Goal: Task Accomplishment & Management: Use online tool/utility

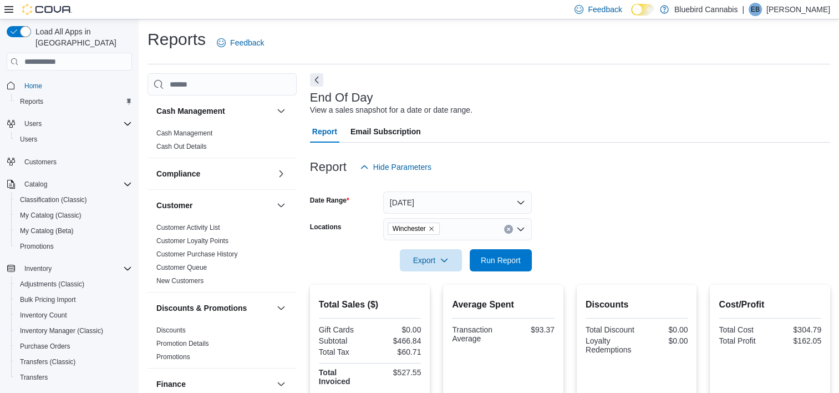
scroll to position [135, 0]
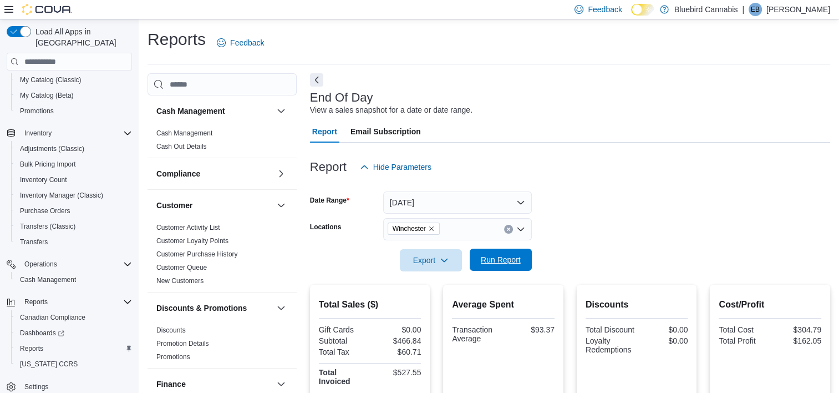
click at [484, 257] on span "Run Report" at bounding box center [501, 259] width 40 height 11
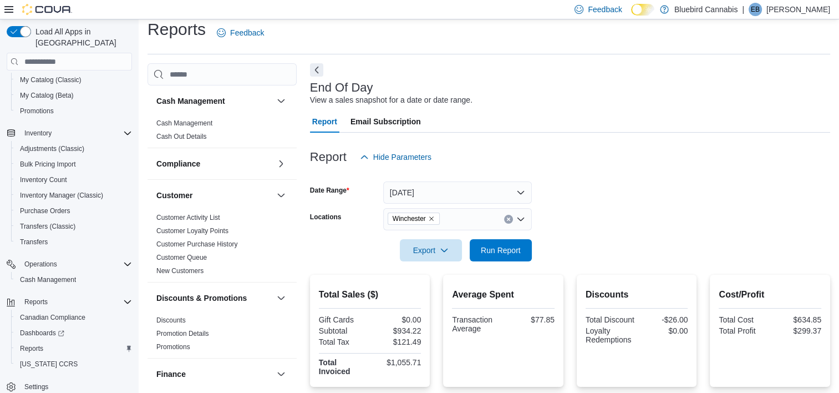
scroll to position [8, 0]
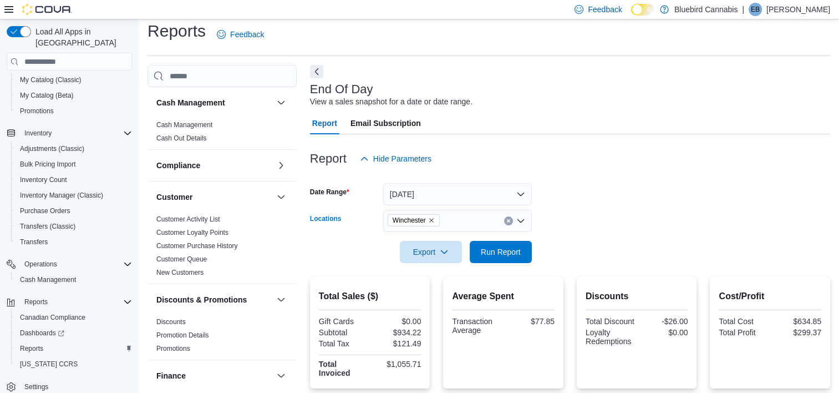
click at [433, 218] on icon "Remove Winchester from selection in this group" at bounding box center [431, 220] width 4 height 4
type input "***"
click at [428, 240] on span "[STREET_ADDRESS]" at bounding box center [445, 239] width 77 height 11
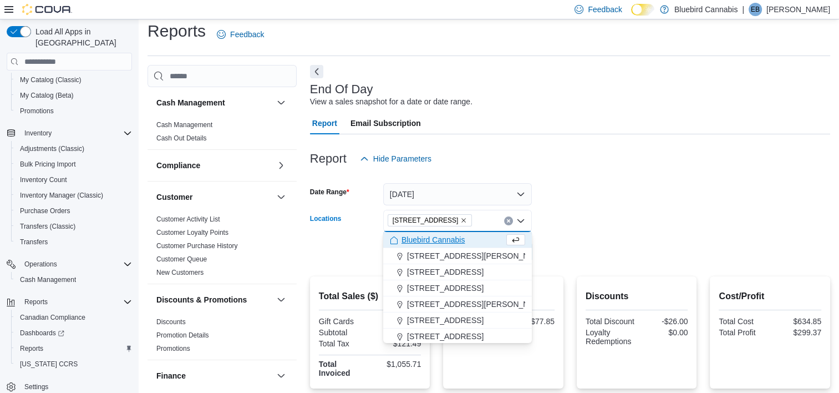
click at [604, 238] on div at bounding box center [570, 236] width 520 height 9
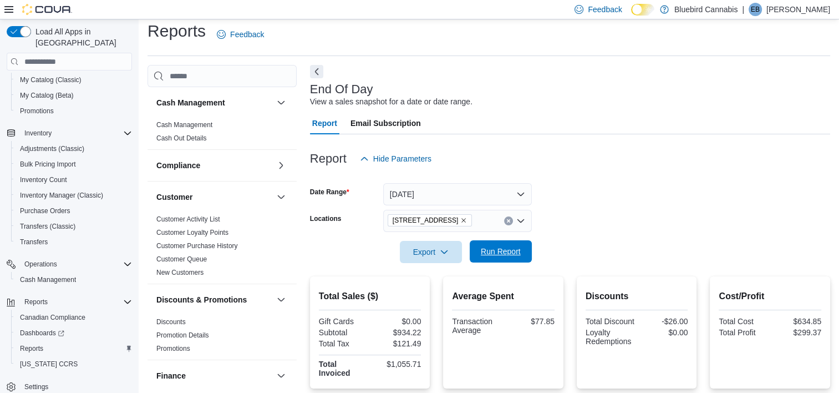
click at [494, 252] on span "Run Report" at bounding box center [501, 251] width 40 height 11
click at [467, 220] on icon "Remove 5530 Manotick Main St. from selection in this group" at bounding box center [463, 220] width 7 height 7
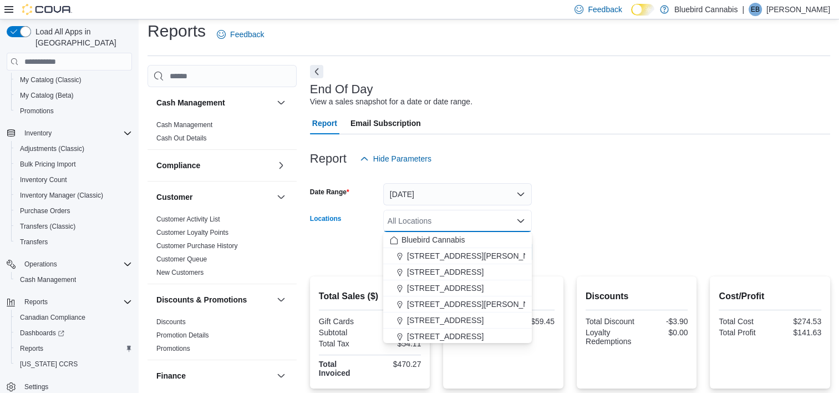
click at [467, 220] on div "All Locations" at bounding box center [457, 221] width 149 height 22
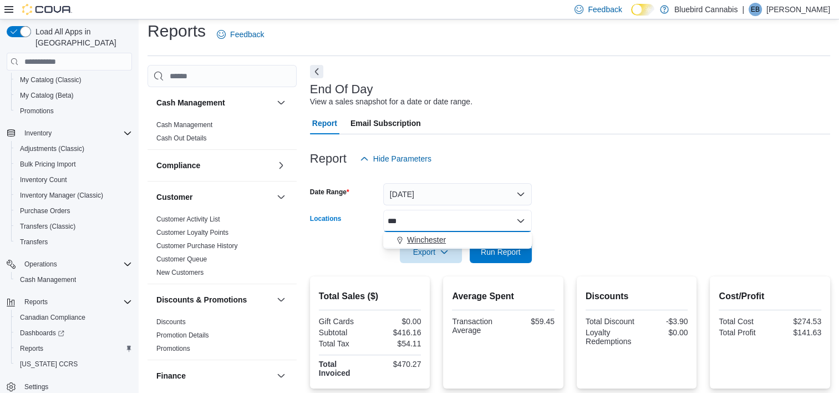
type input "***"
click at [413, 237] on span "Winchester" at bounding box center [426, 239] width 39 height 11
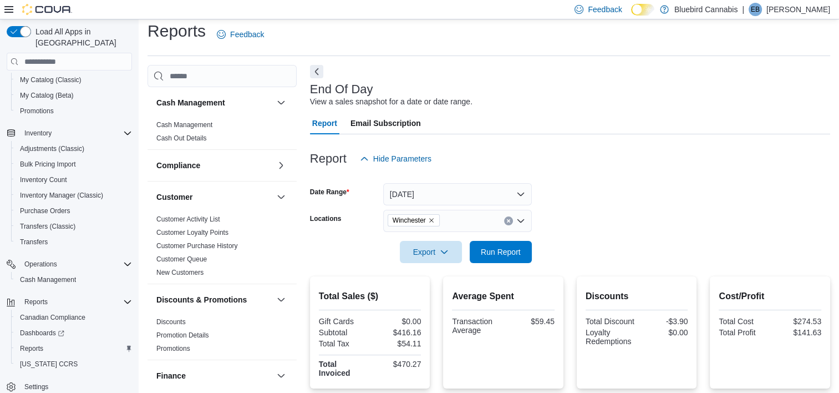
click at [592, 240] on div at bounding box center [570, 236] width 520 height 9
click at [490, 254] on span "Run Report" at bounding box center [501, 251] width 40 height 11
click at [433, 220] on icon "Remove Winchester from selection in this group" at bounding box center [431, 220] width 7 height 7
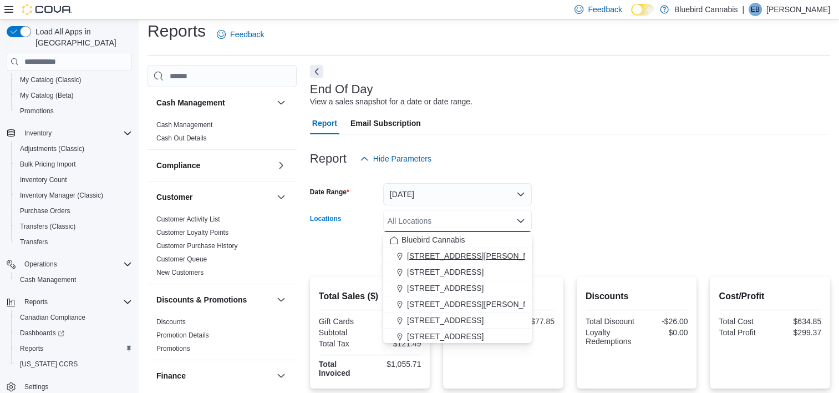
click at [419, 260] on span "[STREET_ADDRESS][PERSON_NAME]" at bounding box center [477, 255] width 141 height 11
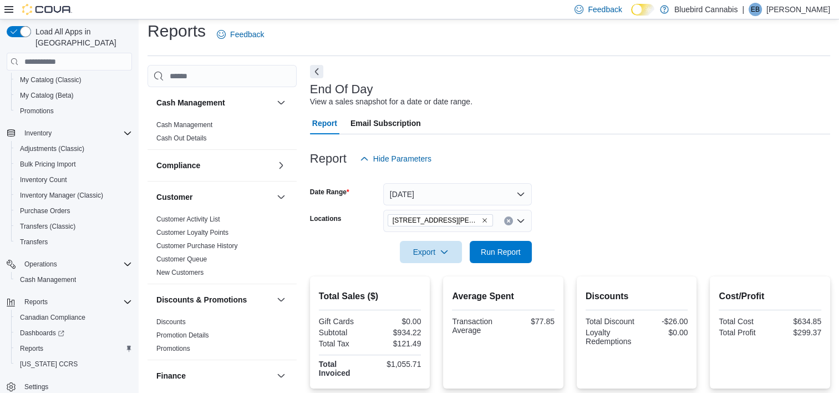
click at [648, 217] on form "Date Range [DATE] Locations [STREET_ADDRESS][PERSON_NAME] Export Run Report" at bounding box center [570, 216] width 520 height 93
click at [499, 248] on span "Run Report" at bounding box center [501, 251] width 40 height 11
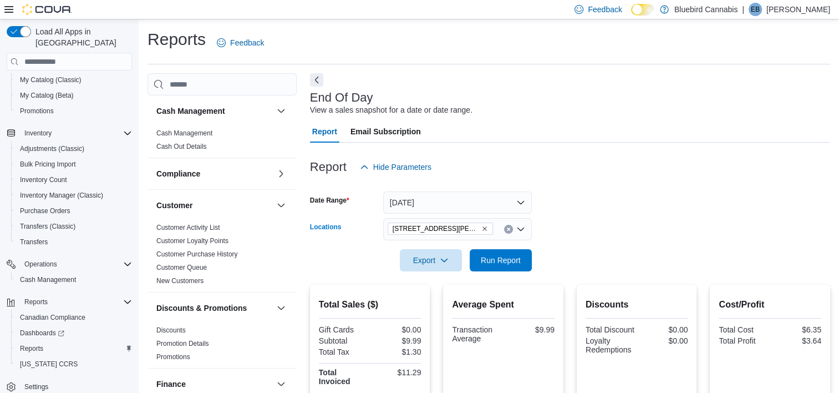
click at [482, 228] on icon "Remove 1356 Clyde Ave. from selection in this group" at bounding box center [484, 229] width 4 height 4
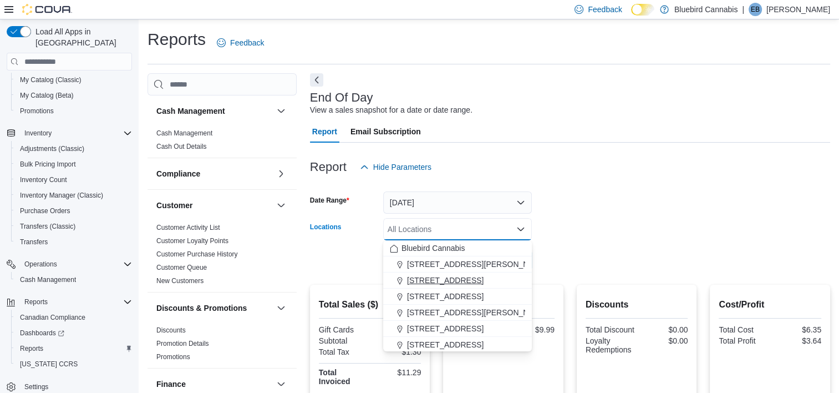
click at [456, 279] on span "[STREET_ADDRESS]" at bounding box center [445, 279] width 77 height 11
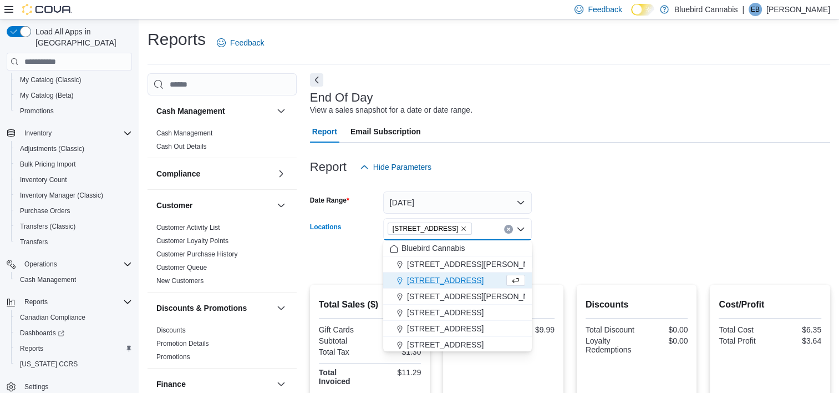
click at [616, 243] on div at bounding box center [570, 244] width 520 height 9
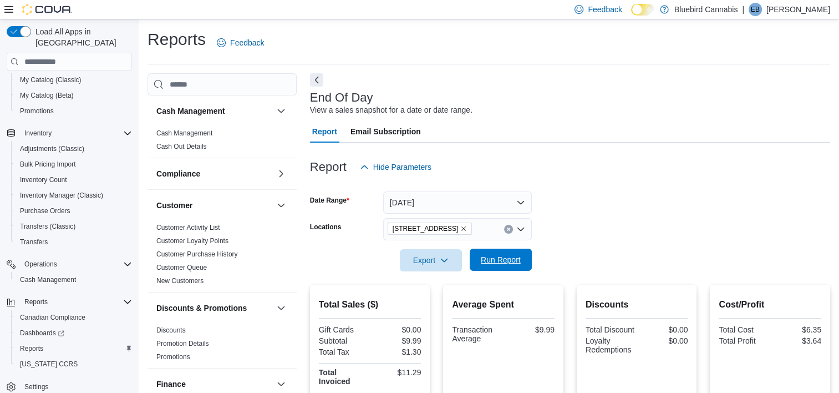
click at [497, 261] on span "Run Report" at bounding box center [501, 259] width 40 height 11
click at [460, 231] on icon "Remove 203 1/2 Queen Street from selection in this group" at bounding box center [463, 228] width 7 height 7
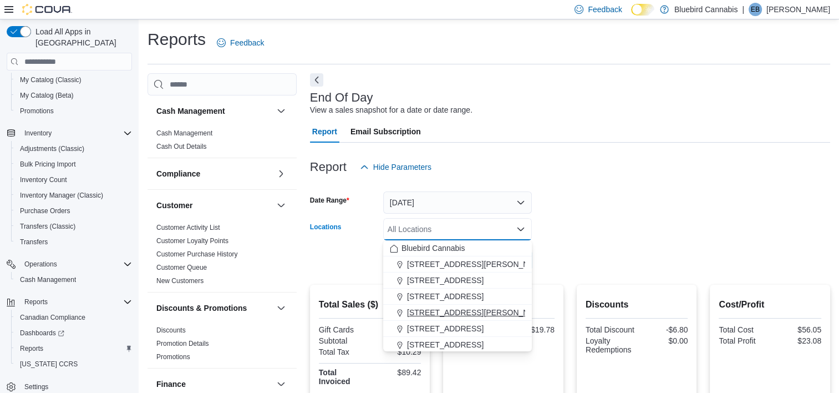
click at [452, 308] on span "[STREET_ADDRESS][PERSON_NAME]" at bounding box center [477, 312] width 141 height 11
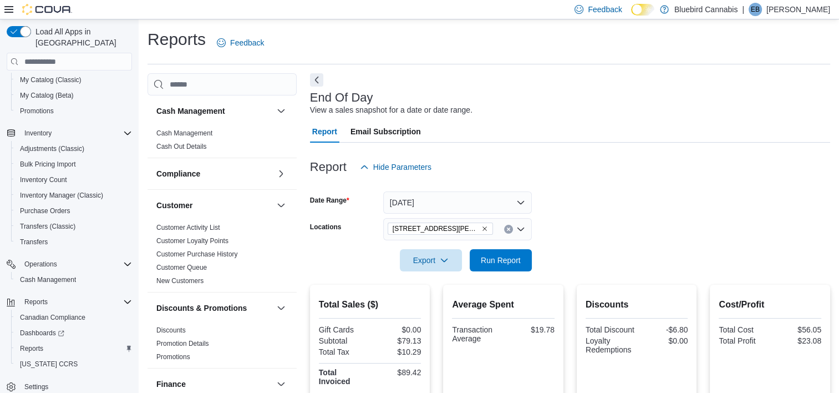
click at [657, 230] on form "Date Range [DATE] Locations [STREET_ADDRESS][PERSON_NAME] Export Run Report" at bounding box center [570, 224] width 520 height 93
click at [482, 259] on span "Run Report" at bounding box center [501, 259] width 40 height 11
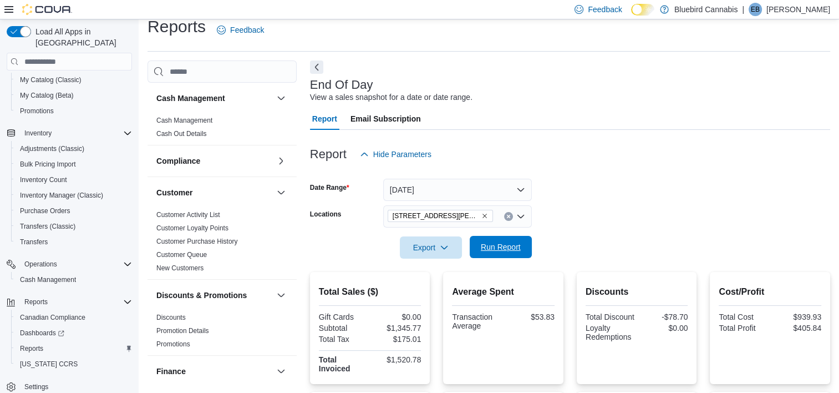
scroll to position [3, 0]
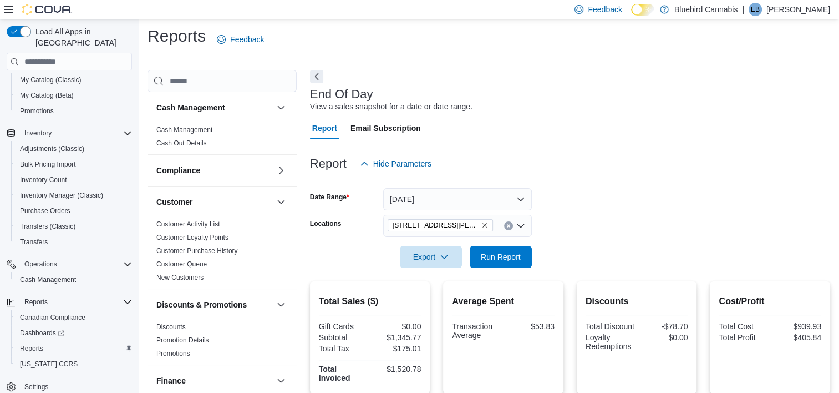
click at [485, 226] on icon "Remove 499 TERRY FOX DR., UNIT 60, Kanata from selection in this group" at bounding box center [484, 225] width 7 height 7
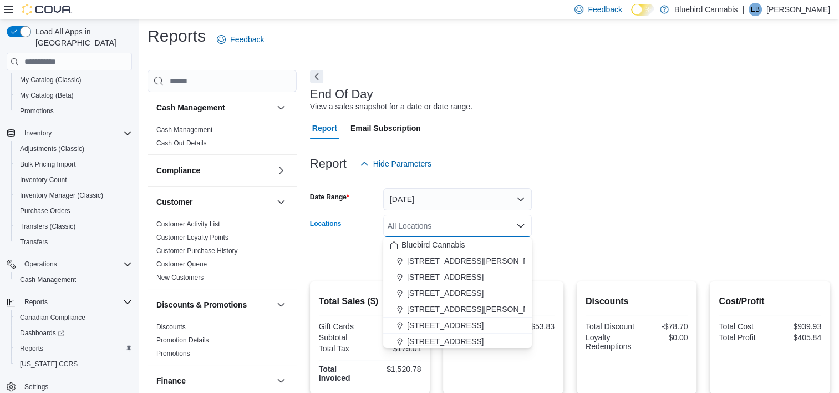
click at [445, 337] on span "[STREET_ADDRESS]" at bounding box center [445, 340] width 77 height 11
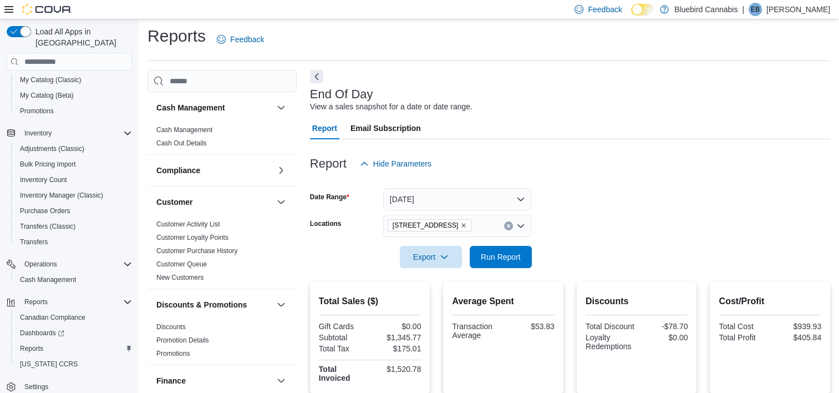
drag, startPoint x: 619, startPoint y: 180, endPoint x: 499, endPoint y: 243, distance: 135.9
click at [618, 180] on div at bounding box center [570, 181] width 520 height 13
click at [480, 252] on span "Run Report" at bounding box center [500, 256] width 49 height 22
click at [467, 227] on icon "Remove 5530 Manotick Main St. from selection in this group" at bounding box center [463, 225] width 7 height 7
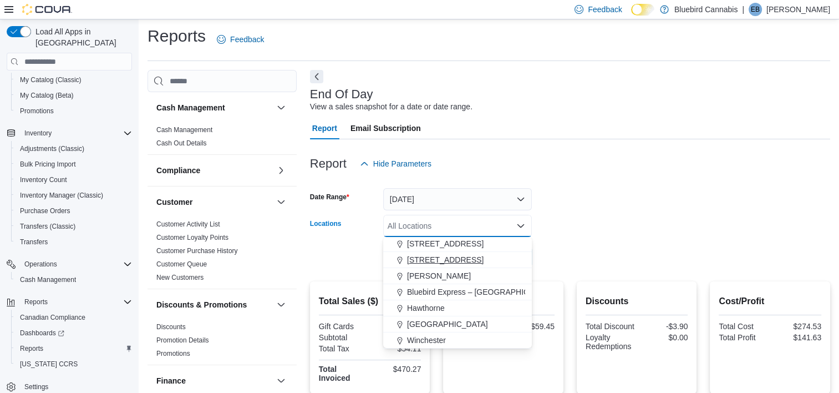
click at [465, 266] on button "[STREET_ADDRESS]" at bounding box center [457, 260] width 149 height 16
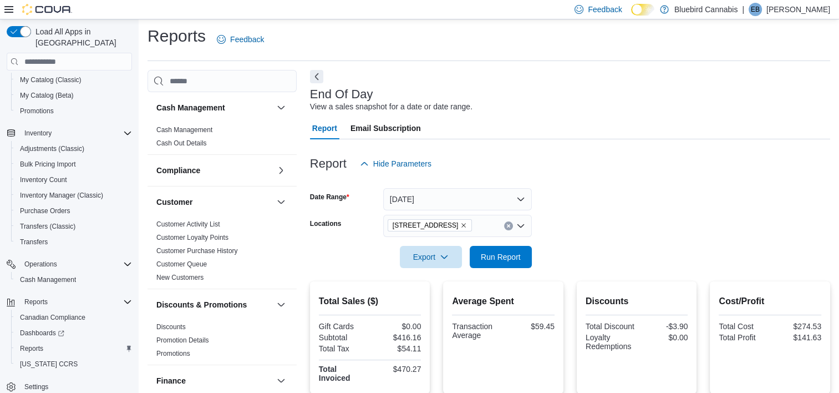
click at [644, 233] on form "Date Range [DATE] Locations [STREET_ADDRESS] Export Run Report" at bounding box center [570, 221] width 520 height 93
click at [512, 253] on span "Run Report" at bounding box center [501, 256] width 40 height 11
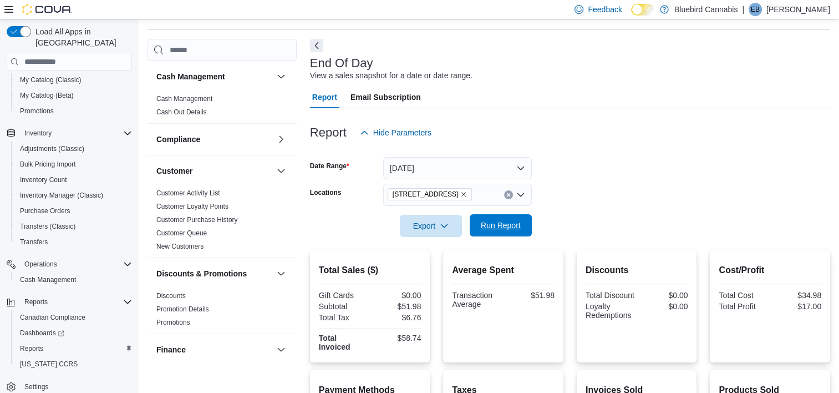
scroll to position [35, 0]
click at [463, 195] on icon "Remove 806 March Rd, Unit 2 from selection in this group" at bounding box center [463, 193] width 7 height 7
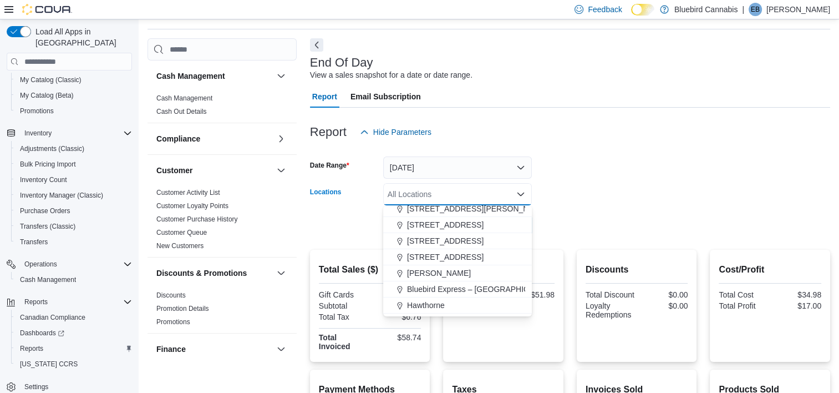
scroll to position [70, 0]
click at [423, 268] on span "[PERSON_NAME]" at bounding box center [439, 271] width 64 height 11
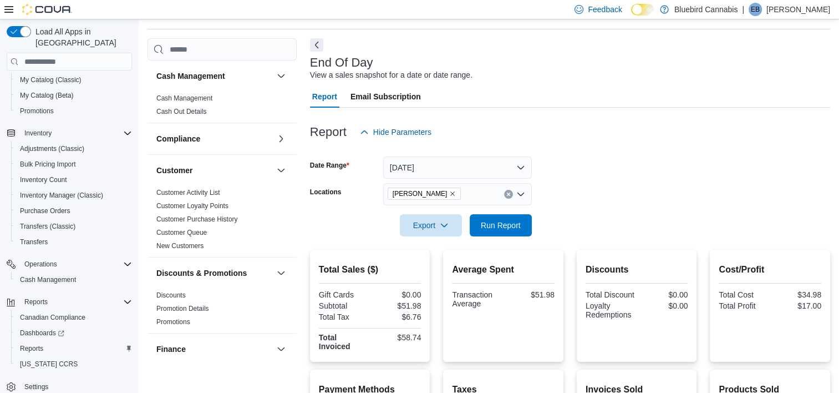
click at [654, 194] on form "Date Range [DATE] Locations [PERSON_NAME] Export Run Report" at bounding box center [570, 189] width 520 height 93
click at [502, 217] on span "Run Report" at bounding box center [500, 224] width 49 height 22
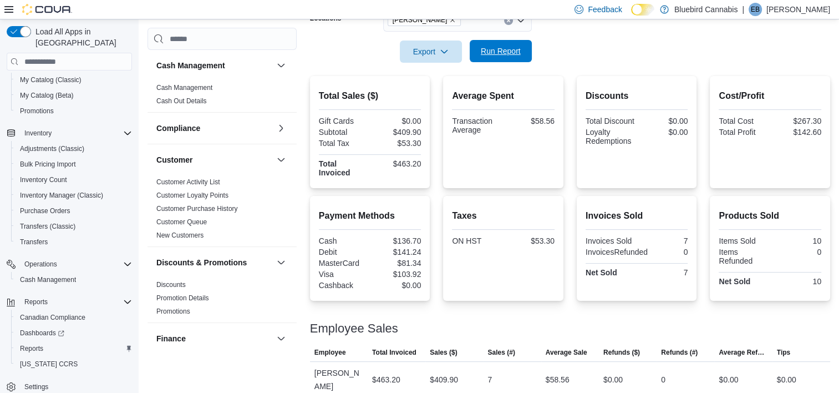
scroll to position [52, 0]
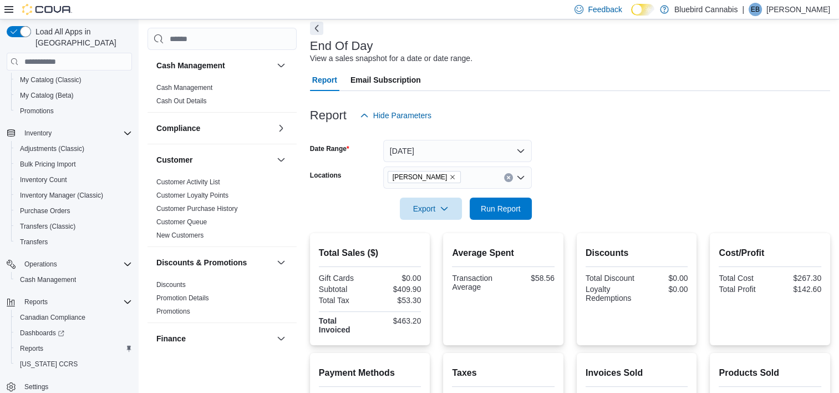
click at [449, 177] on icon "Remove Almonte from selection in this group" at bounding box center [452, 177] width 7 height 7
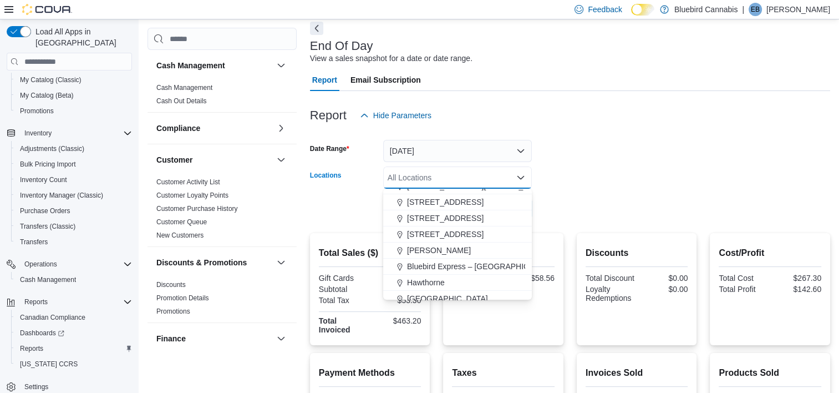
scroll to position [74, 0]
click at [425, 284] on span "Hawthorne" at bounding box center [426, 282] width 38 height 11
click at [690, 146] on form "Date Range [DATE] Locations [GEOGRAPHIC_DATA] Combo box. Selected. [GEOGRAPHIC_…" at bounding box center [570, 172] width 520 height 93
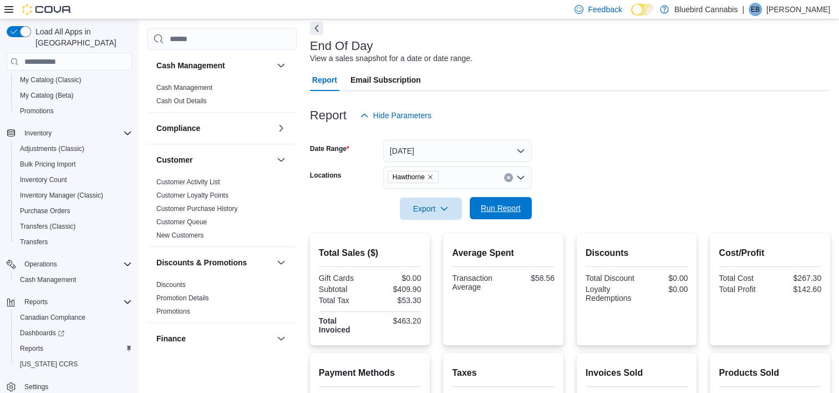
click at [504, 200] on span "Run Report" at bounding box center [500, 208] width 49 height 22
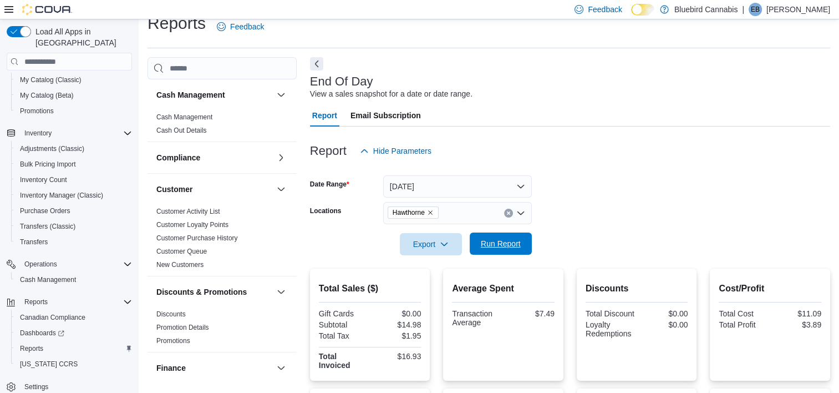
scroll to position [16, 0]
click at [430, 212] on icon "Remove Hawthorne from selection in this group" at bounding box center [430, 213] width 7 height 7
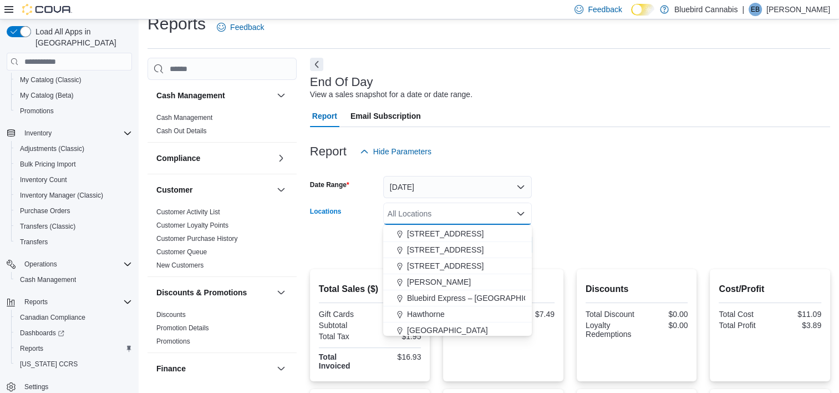
scroll to position [98, 0]
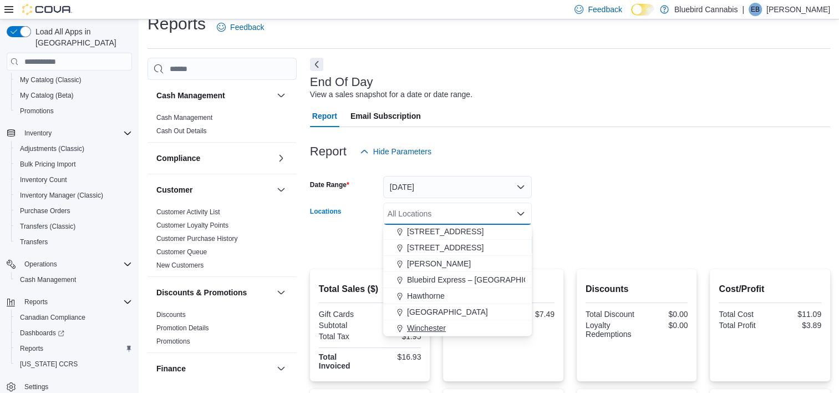
click at [426, 324] on span "Winchester" at bounding box center [426, 327] width 39 height 11
click at [741, 159] on div "Report Hide Parameters" at bounding box center [570, 151] width 520 height 22
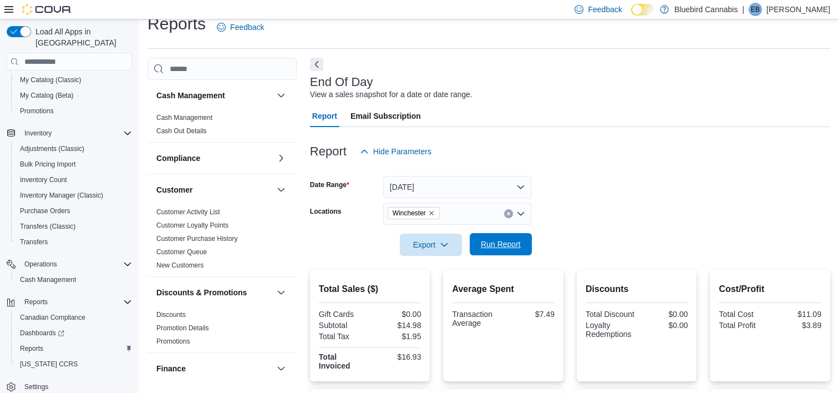
click at [504, 239] on span "Run Report" at bounding box center [501, 243] width 40 height 11
